Goal: Book appointment/travel/reservation

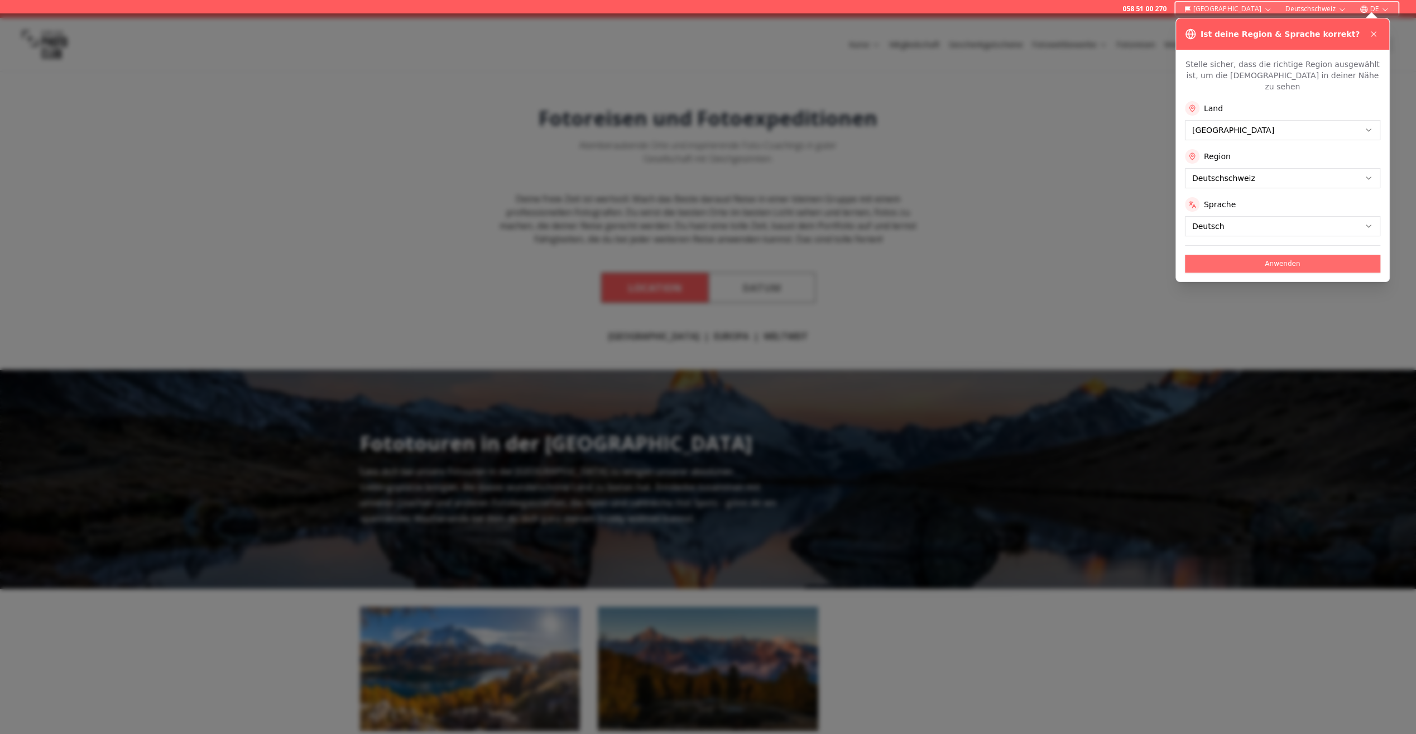
click at [1239, 255] on button "Anwenden" at bounding box center [1282, 264] width 195 height 18
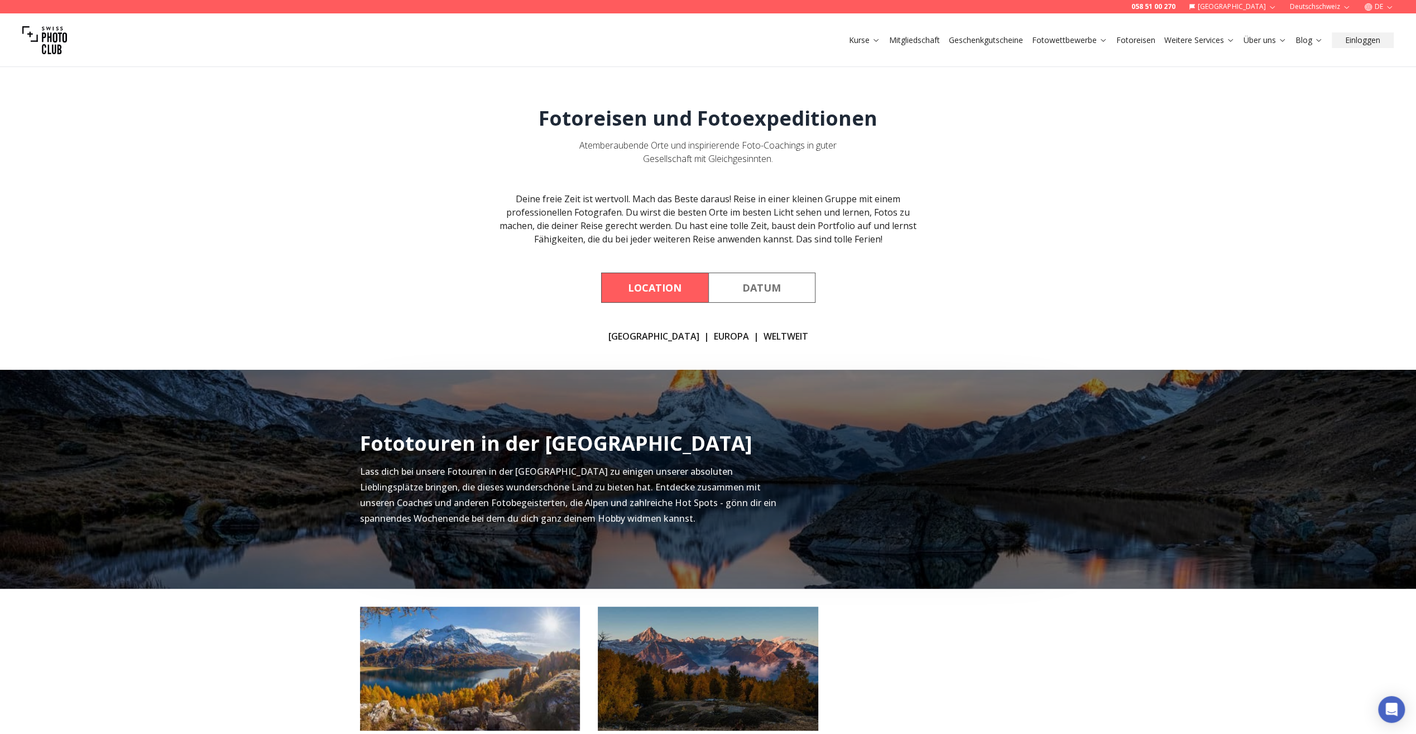
click at [764, 336] on link "WELTWEIT" at bounding box center [786, 335] width 45 height 13
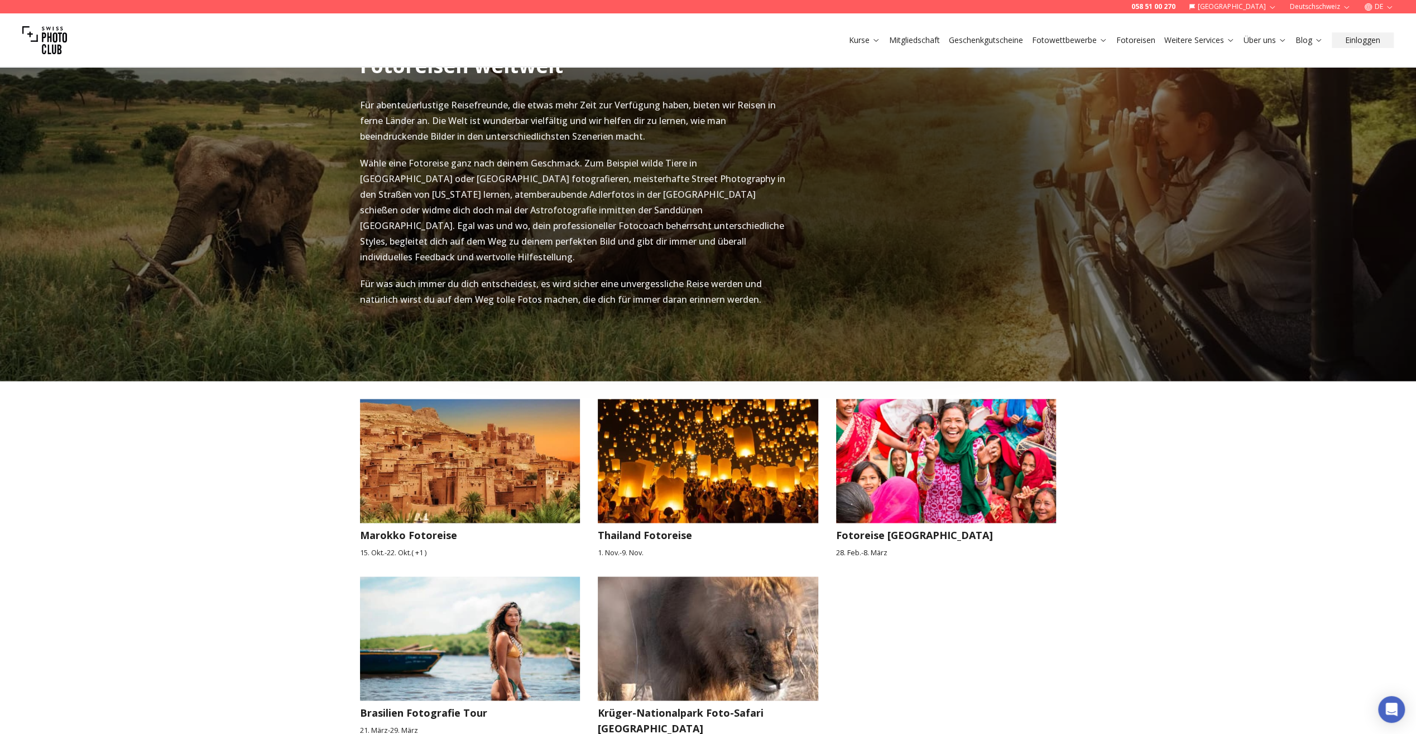
scroll to position [1282, 0]
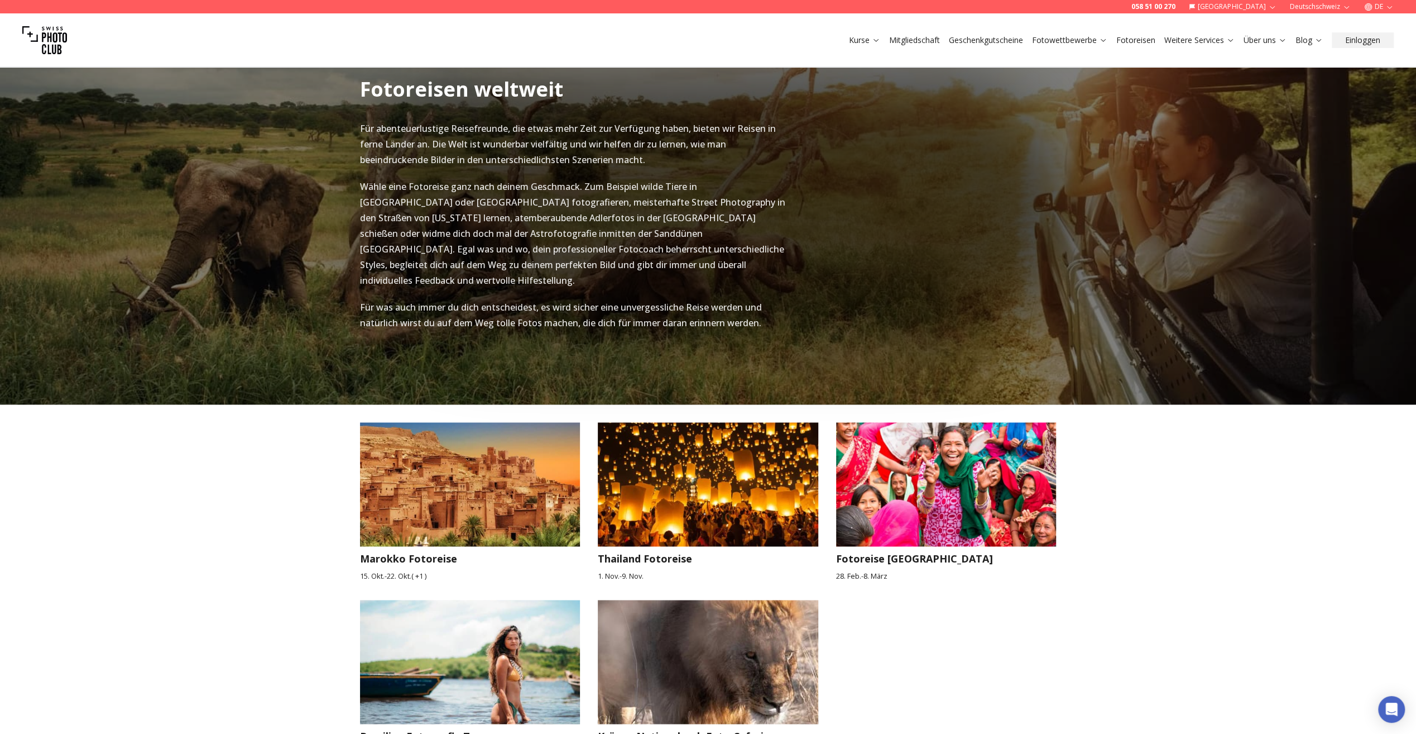
drag, startPoint x: 983, startPoint y: 611, endPoint x: 913, endPoint y: 604, distance: 70.1
click at [913, 604] on div "Marokko Fotoreise [DATE] - [DATE] ( + 1 ) [GEOGRAPHIC_DATA] Fotoreise [DATE] - …" at bounding box center [708, 597] width 697 height 387
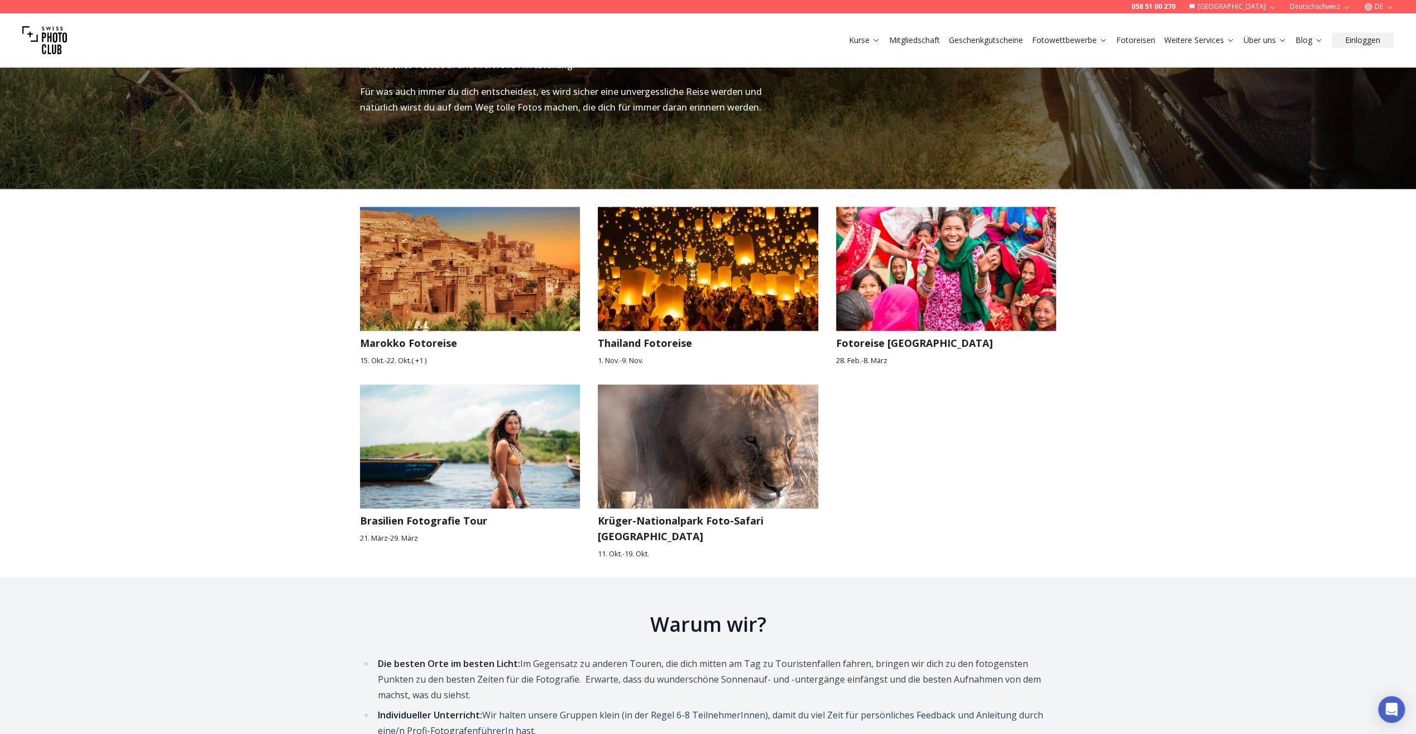
scroll to position [1617, 0]
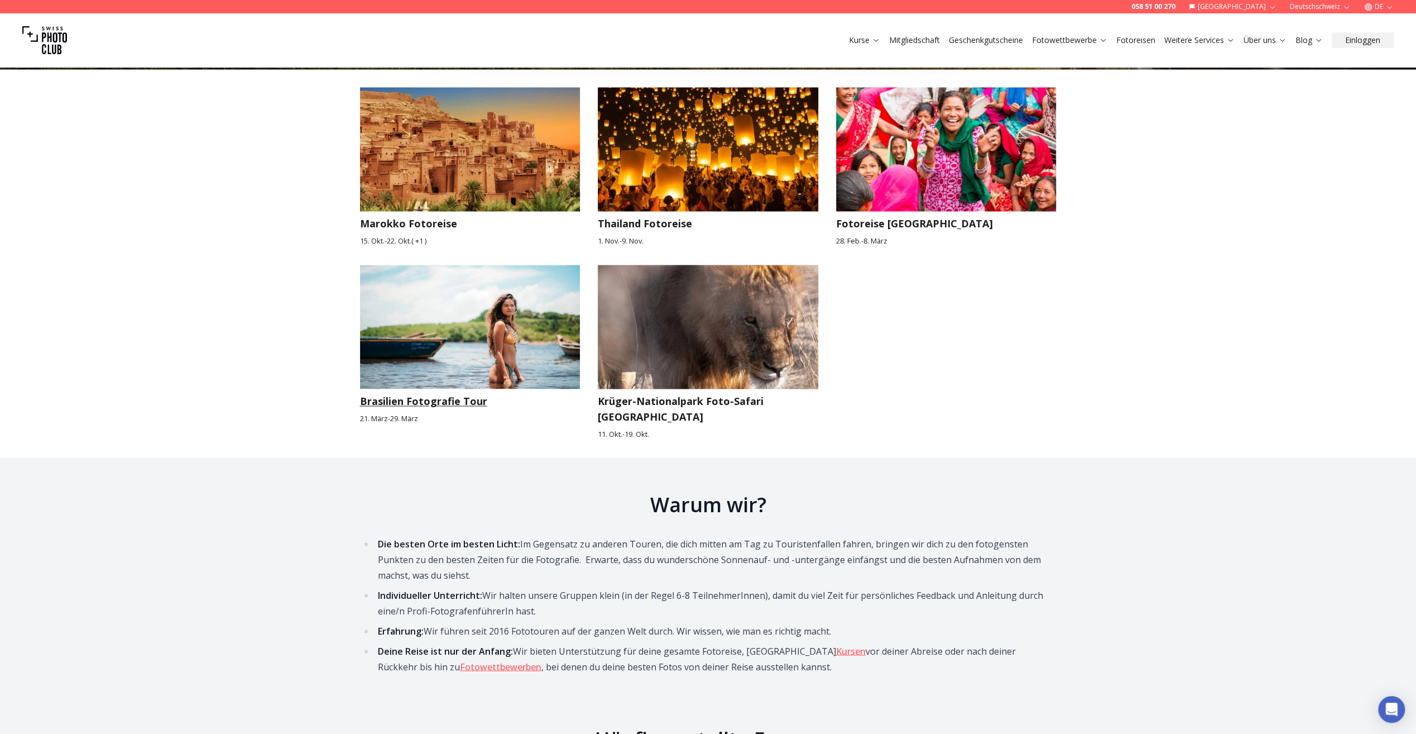
click at [458, 319] on img at bounding box center [470, 327] width 221 height 124
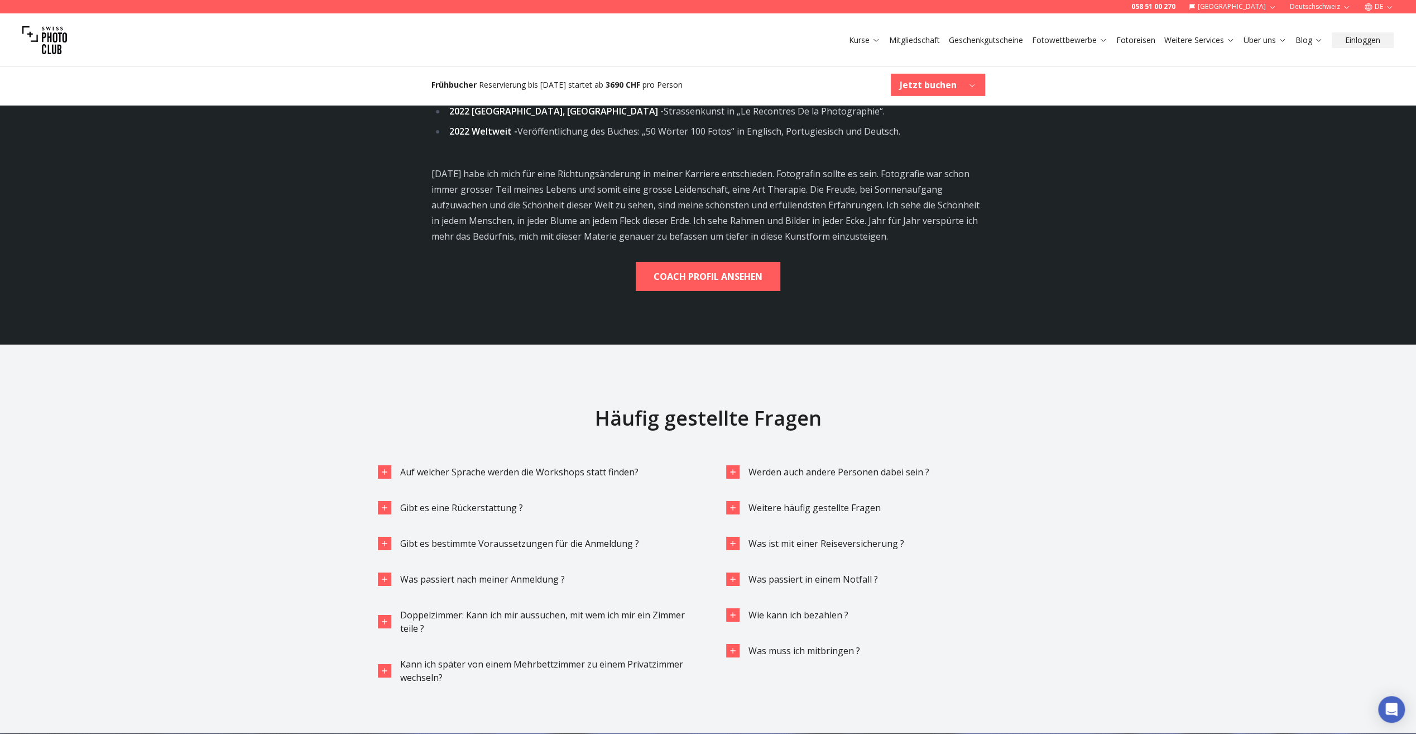
scroll to position [3741, 0]
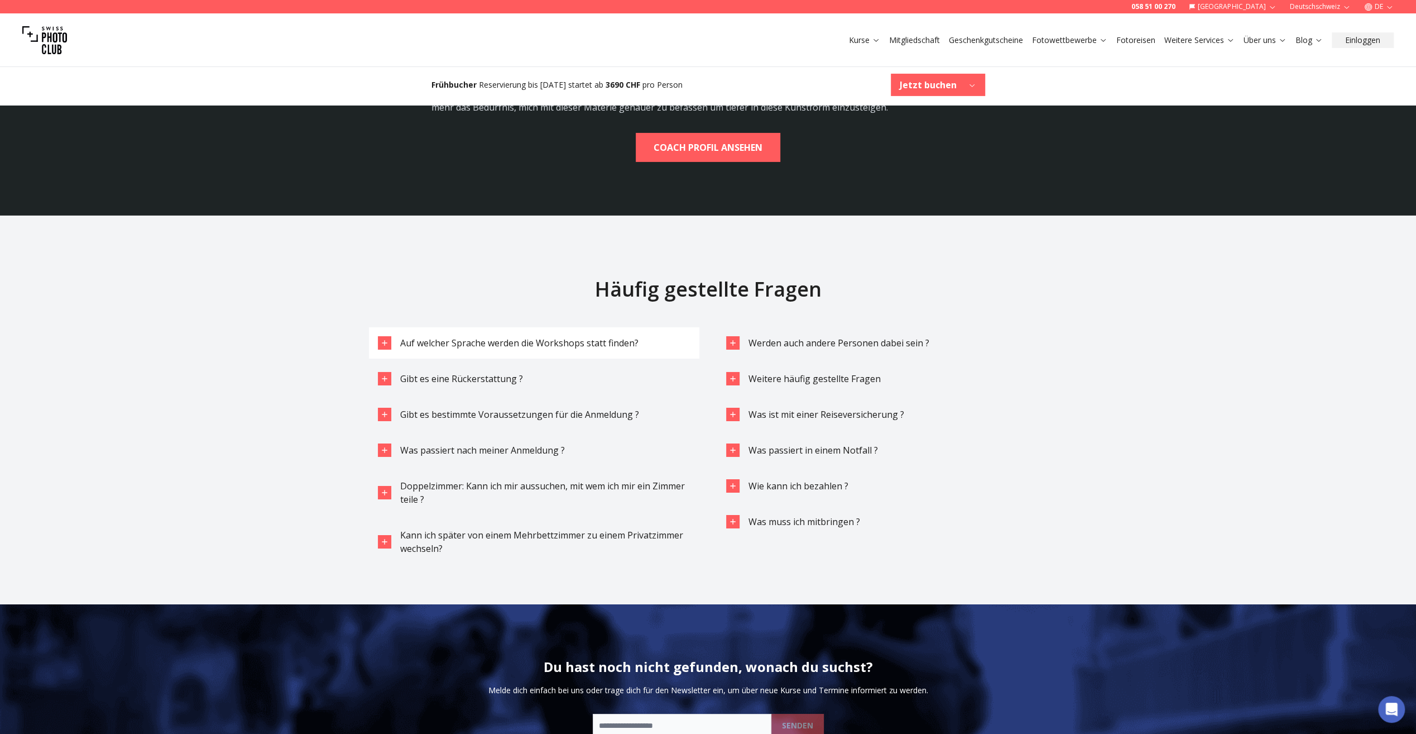
click at [431, 337] on span "Auf welcher Sprache werden die Workshops statt finden?" at bounding box center [519, 343] width 238 height 12
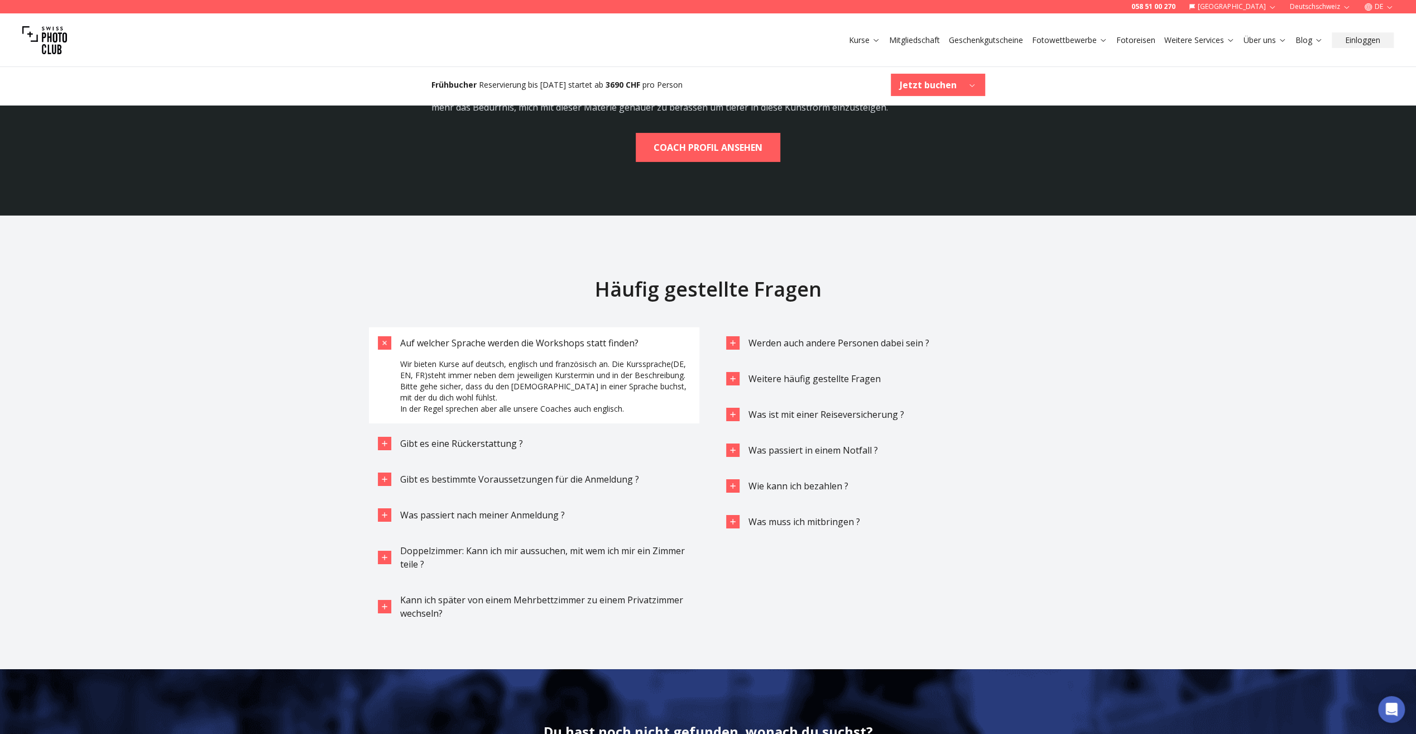
click at [428, 337] on span "Auf welcher Sprache werden die Workshops statt finden?" at bounding box center [519, 343] width 238 height 12
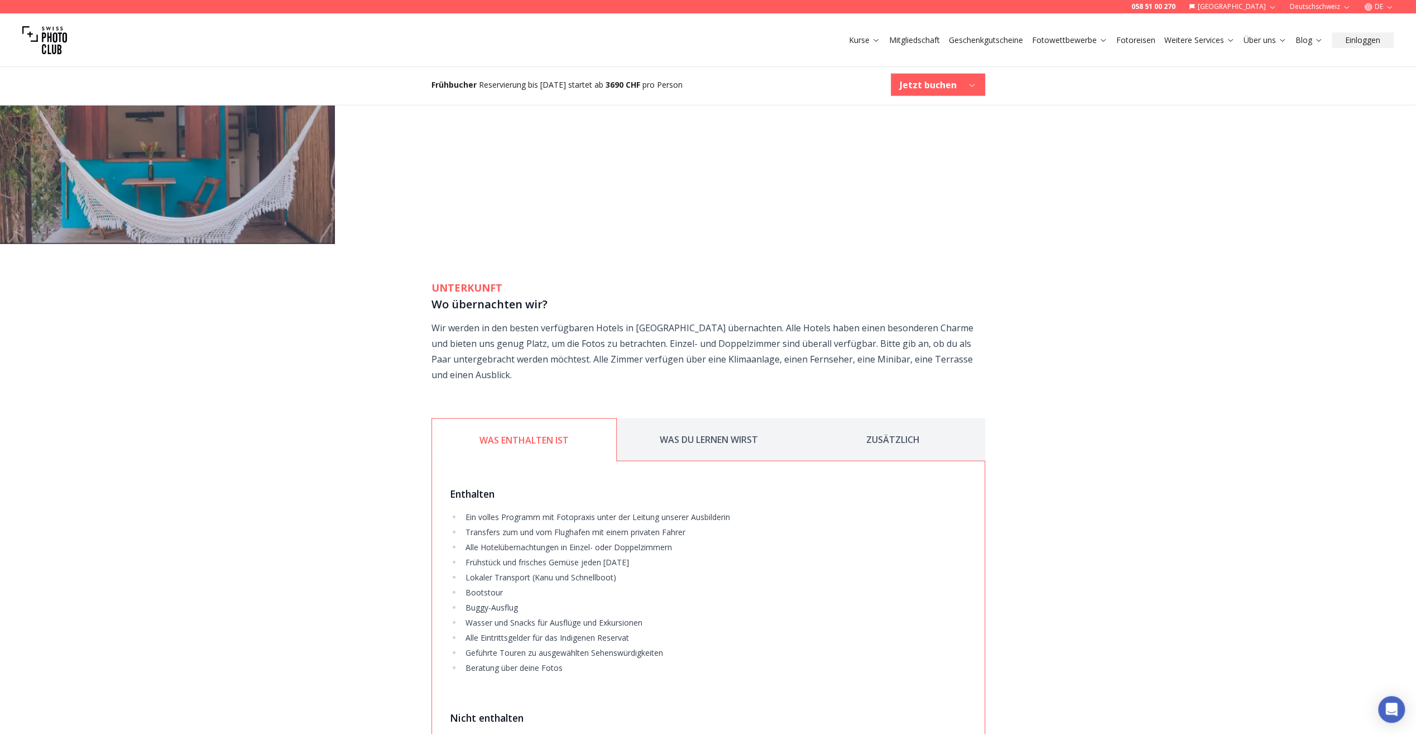
scroll to position [2401, 0]
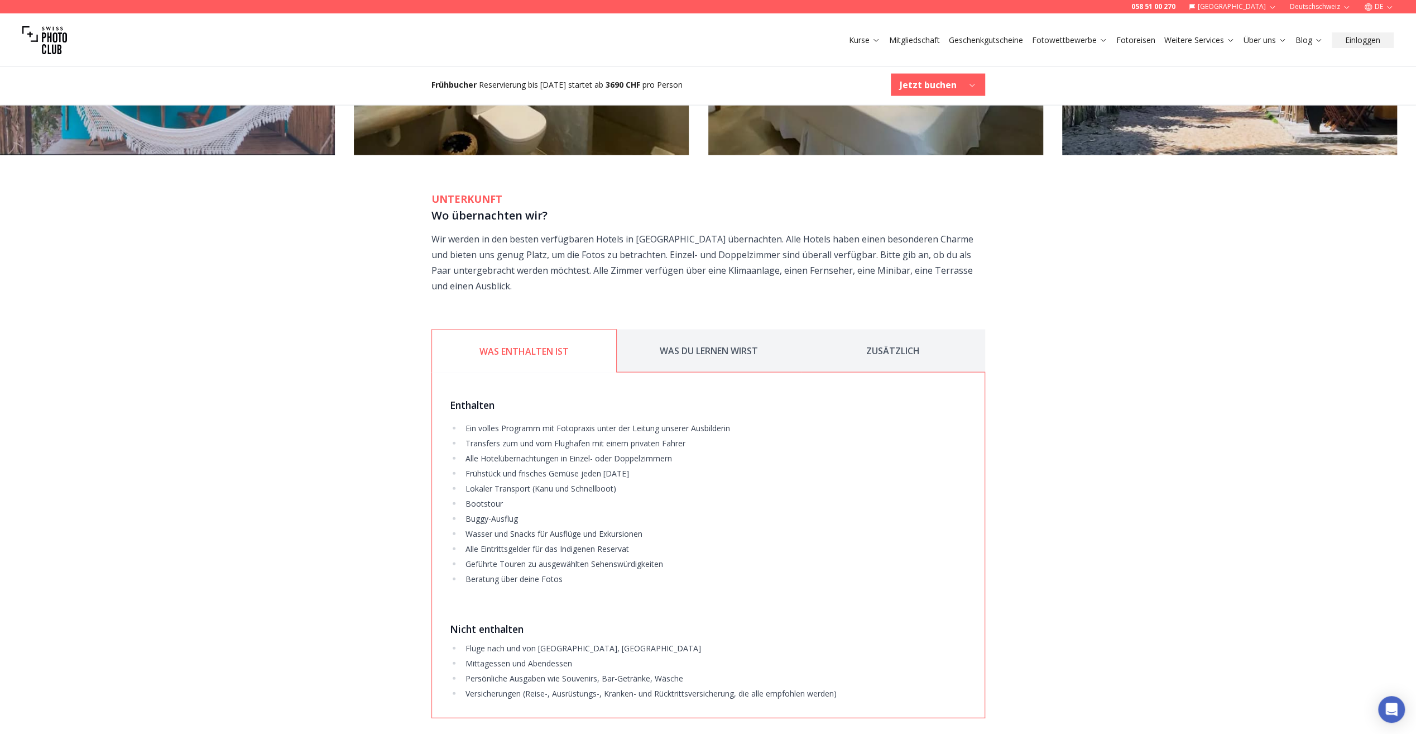
click at [891, 334] on button "ZUSÄTZLICH" at bounding box center [893, 350] width 184 height 43
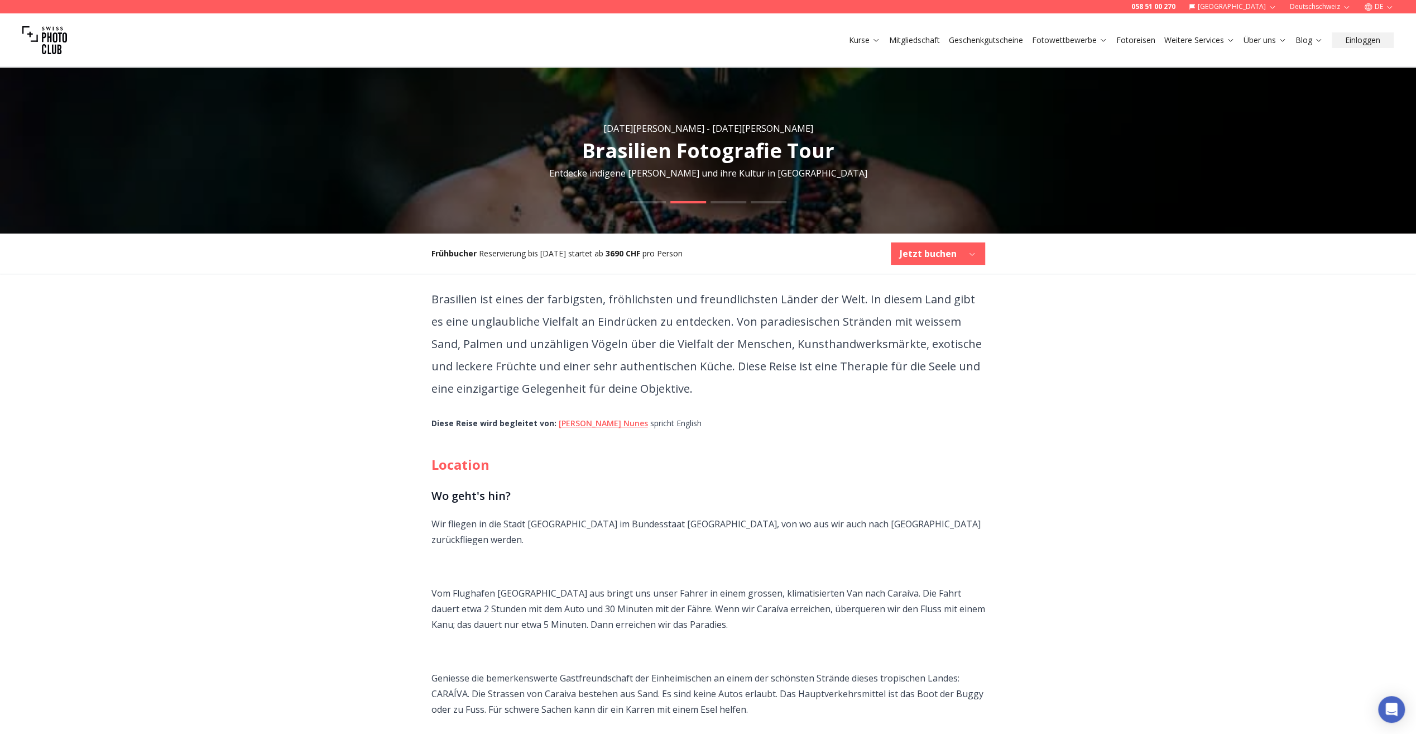
scroll to position [284, 0]
